Goal: Task Accomplishment & Management: Manage account settings

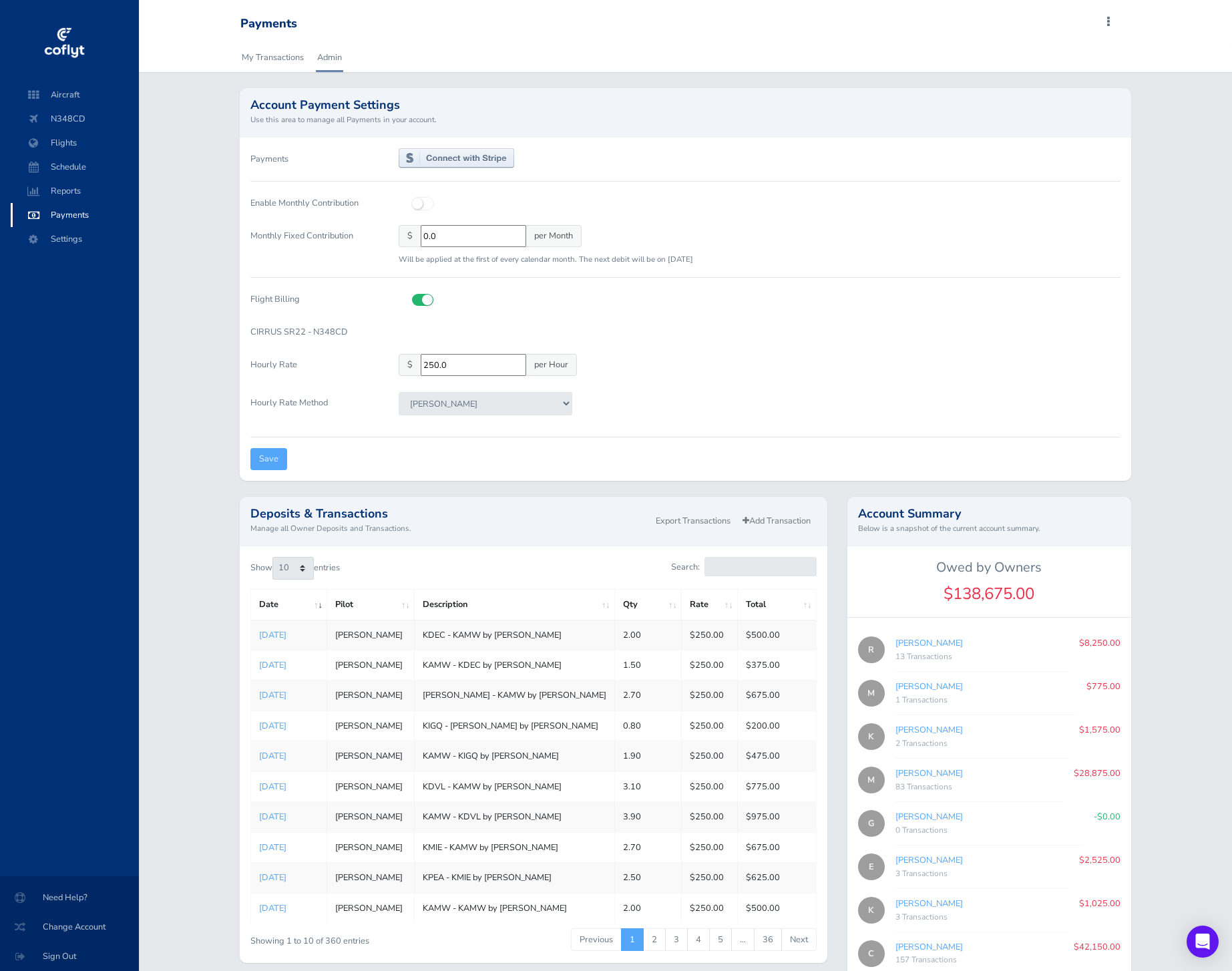
click at [574, 401] on div "Tach Hobbs" at bounding box center [760, 409] width 721 height 34
click at [550, 398] on select "Tach Hobbs" at bounding box center [486, 404] width 174 height 23
click at [74, 90] on span "Aircraft" at bounding box center [75, 95] width 102 height 24
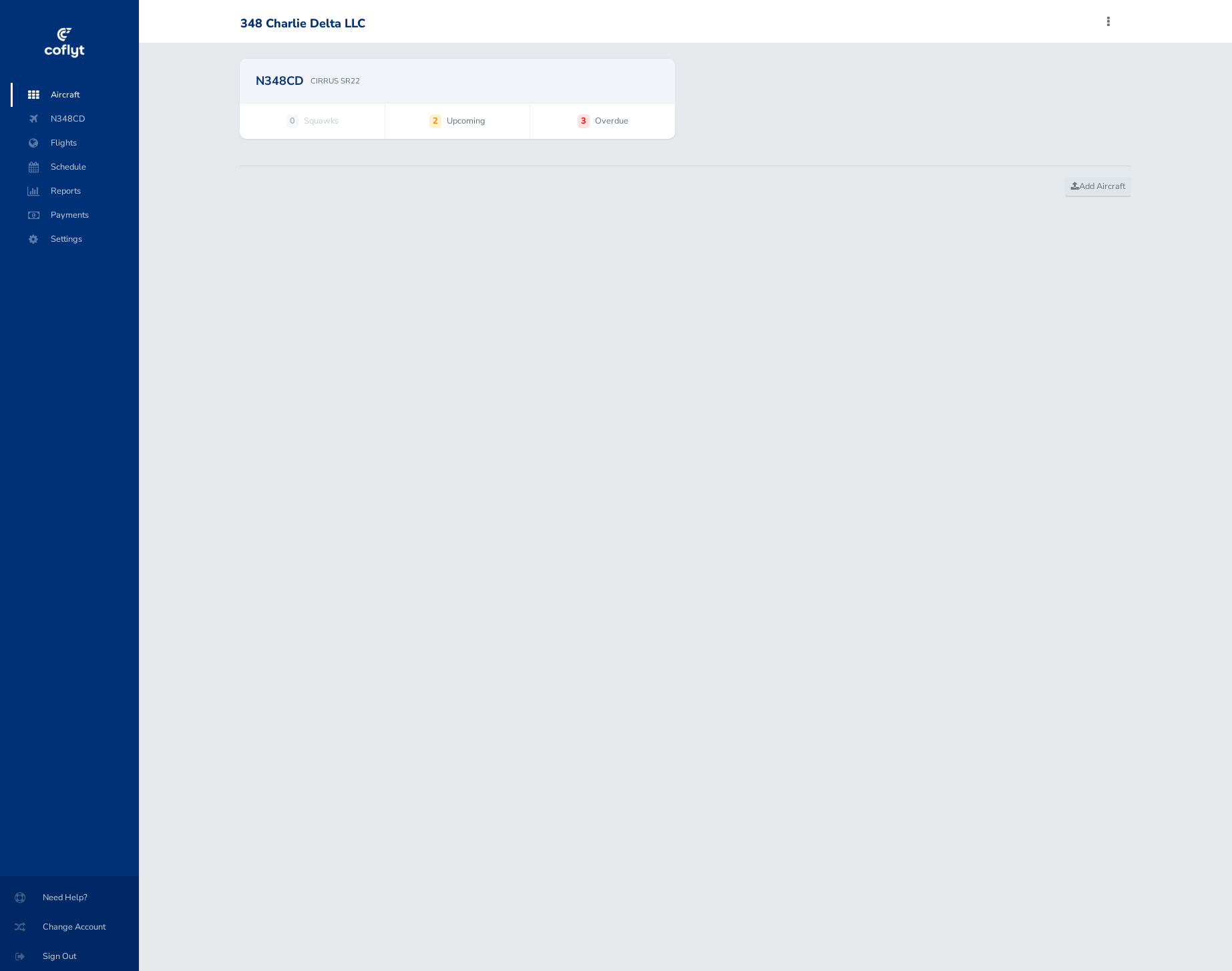
click at [396, 75] on div "N348CD CIRRUS SR22" at bounding box center [458, 81] width 403 height 12
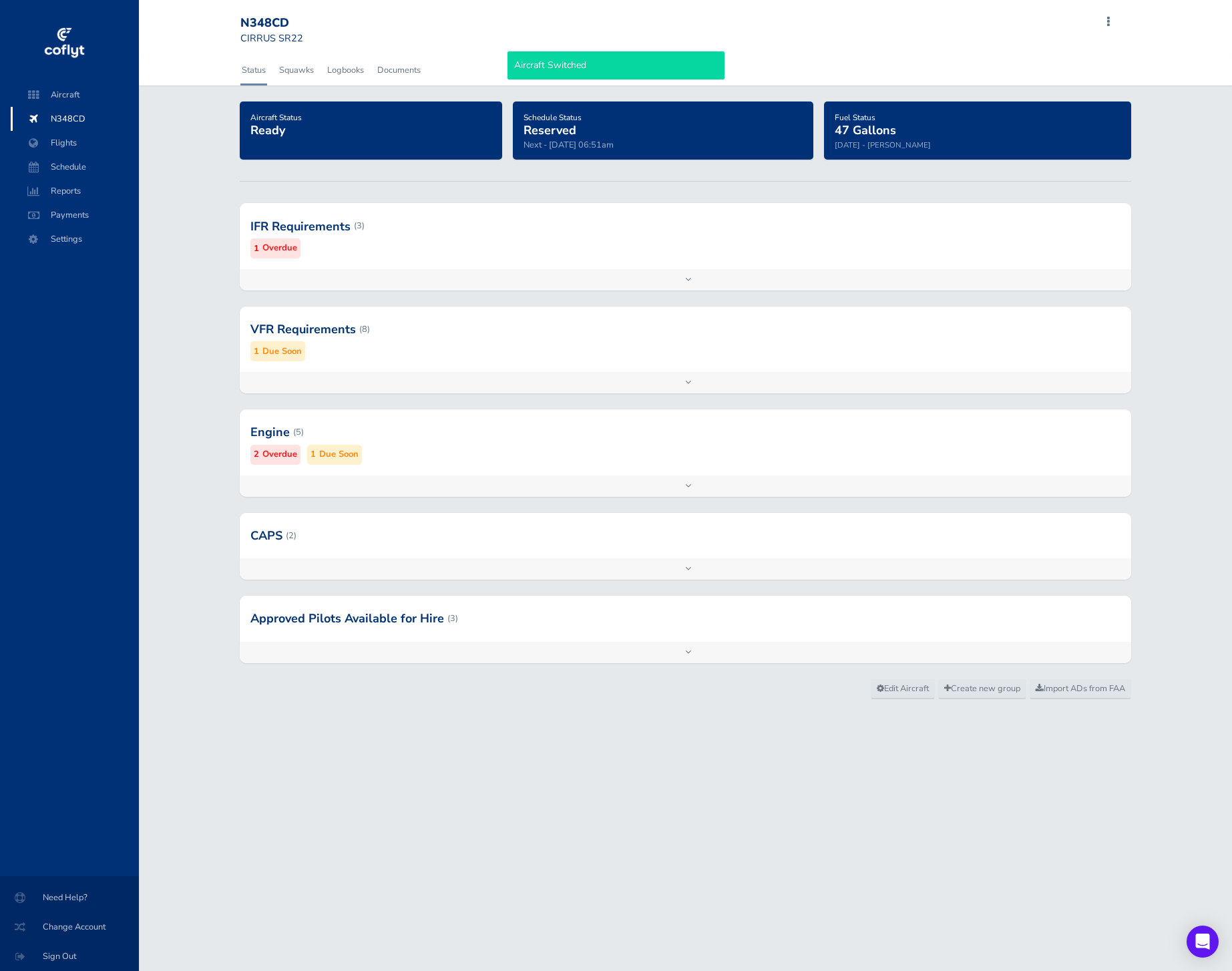
click at [541, 263] on div "IFR Requirements (3) 1 Overdue" at bounding box center [685, 235] width 891 height 65
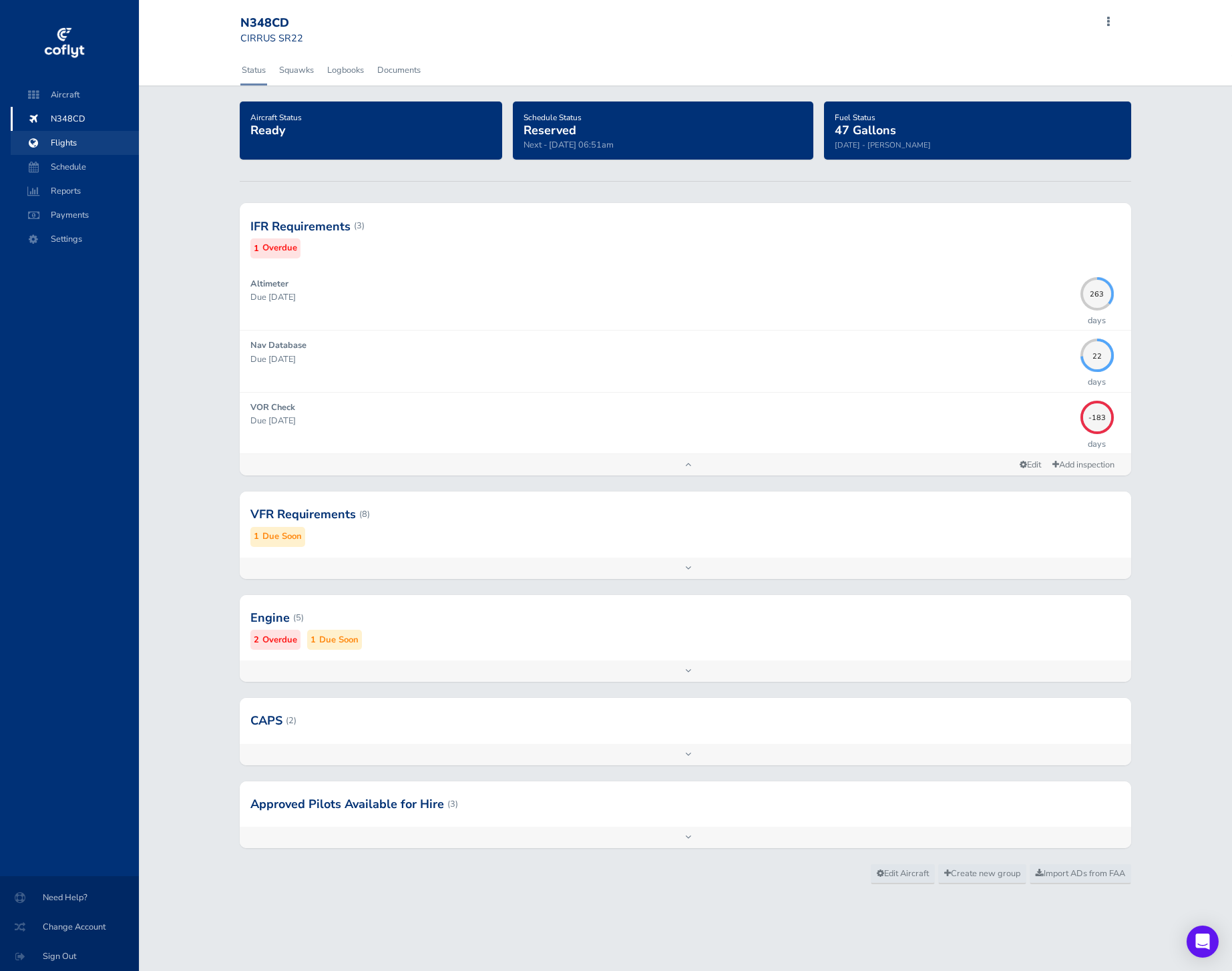
click at [96, 149] on span "Flights" at bounding box center [75, 143] width 102 height 24
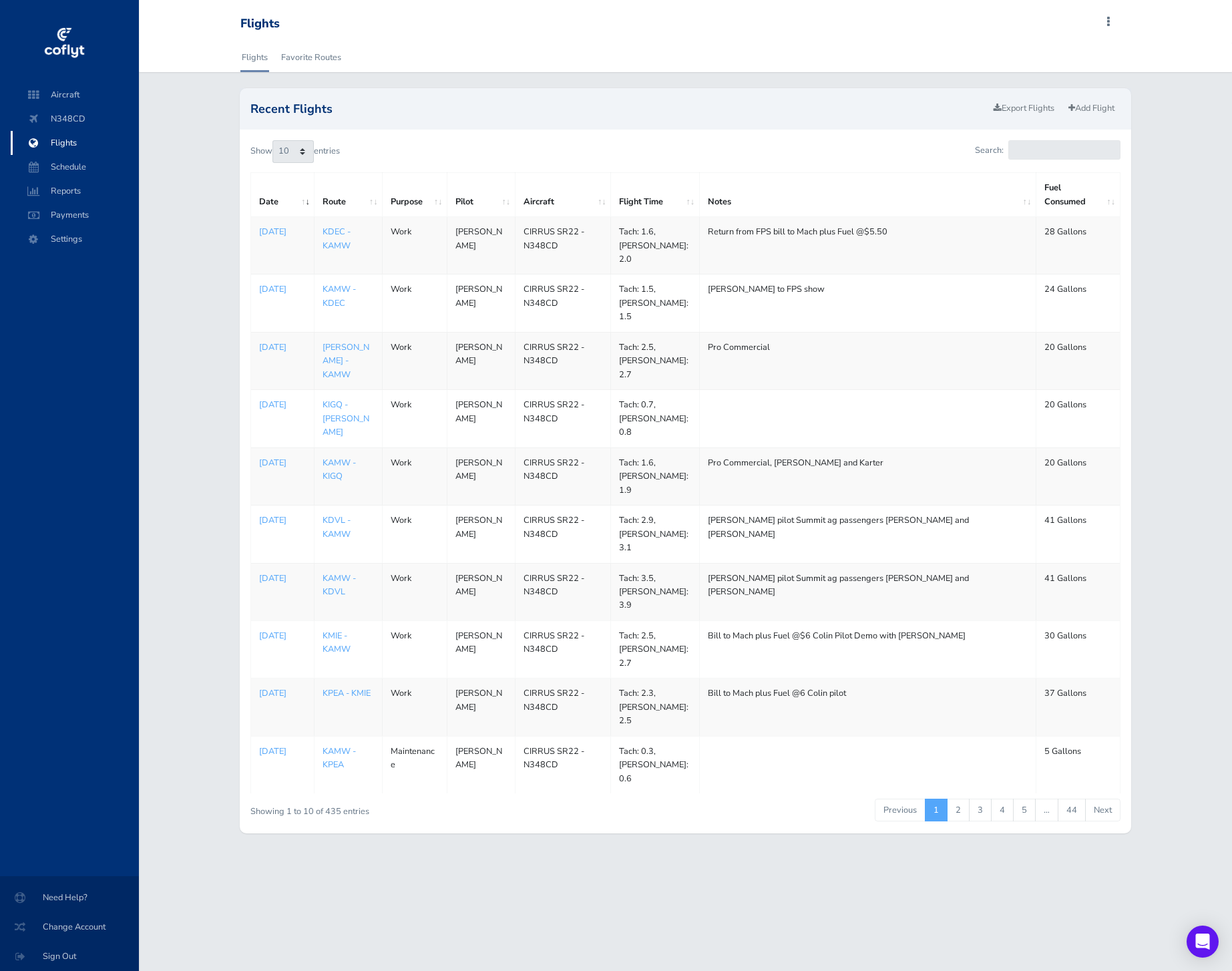
click at [464, 244] on td "[PERSON_NAME]" at bounding box center [481, 245] width 68 height 57
click at [625, 222] on td "Tach: 1.6, [PERSON_NAME]: 2.0" at bounding box center [655, 245] width 88 height 57
click at [272, 232] on p "[DATE]" at bounding box center [282, 232] width 47 height 13
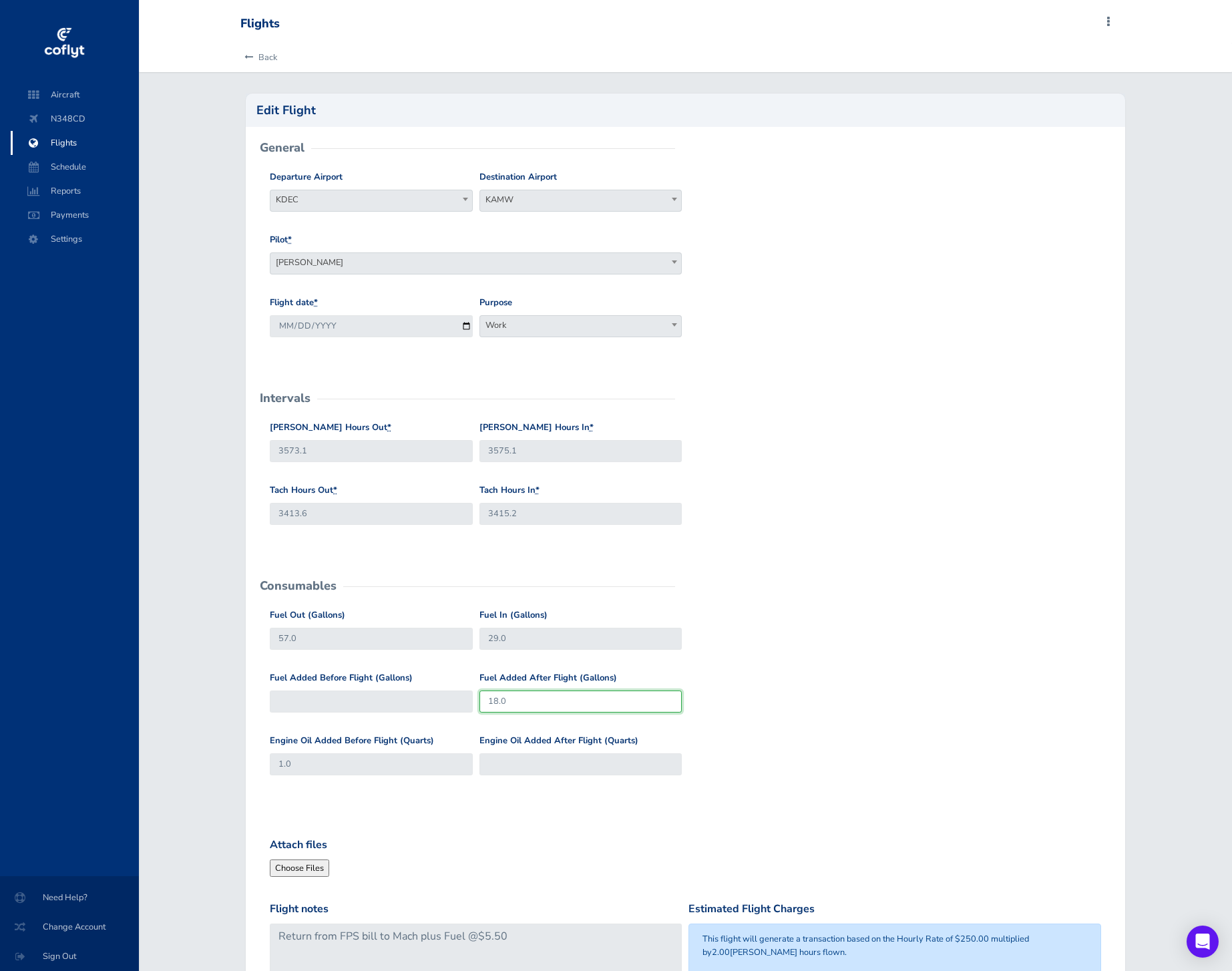
click at [564, 702] on input "18.0" at bounding box center [580, 701] width 203 height 22
type input "18.0"
